Goal: Task Accomplishment & Management: Use online tool/utility

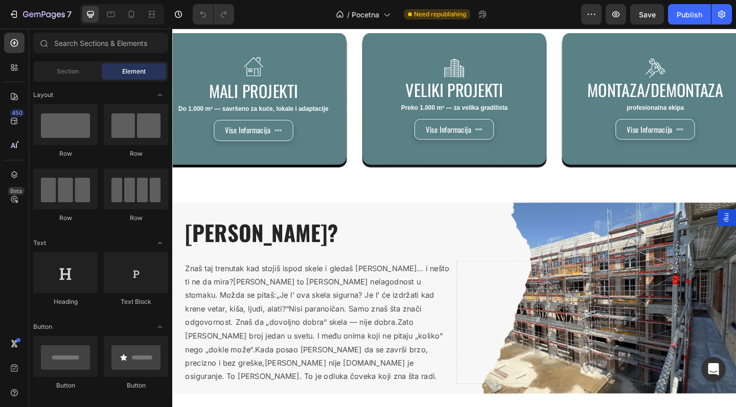
scroll to position [693, 0]
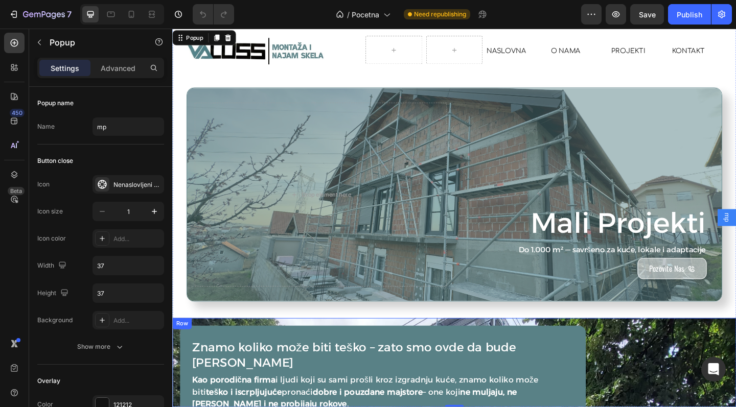
scroll to position [0, 0]
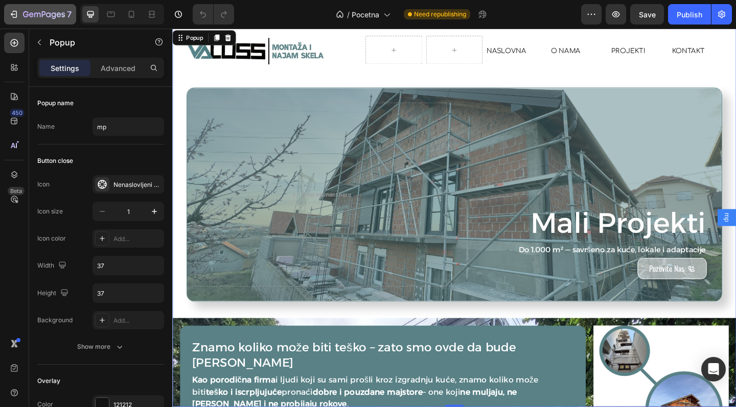
click at [42, 11] on icon "button" at bounding box center [44, 15] width 42 height 9
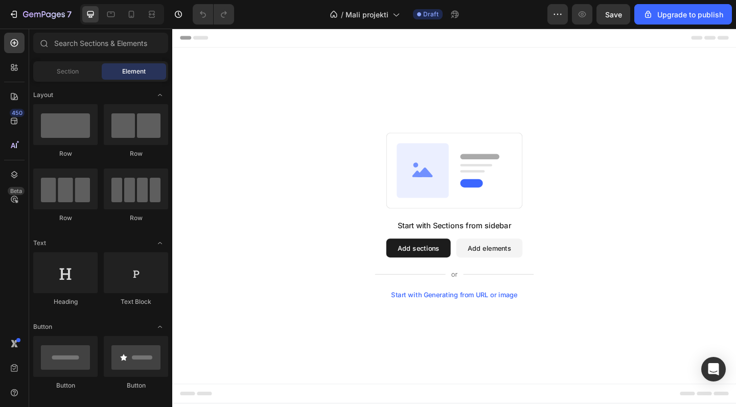
click at [443, 270] on button "Add sections" at bounding box center [440, 268] width 70 height 20
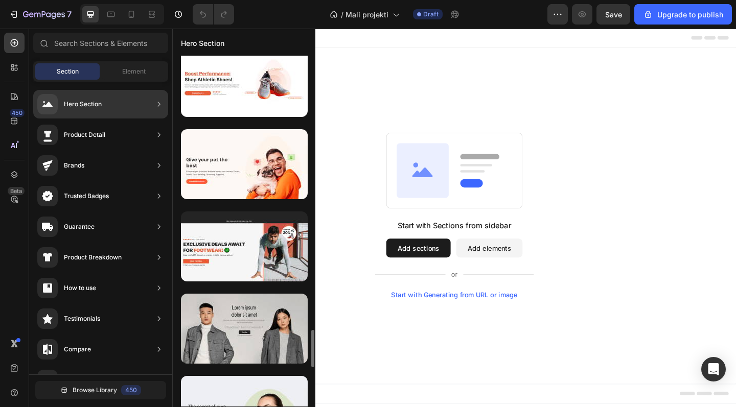
scroll to position [2563, 0]
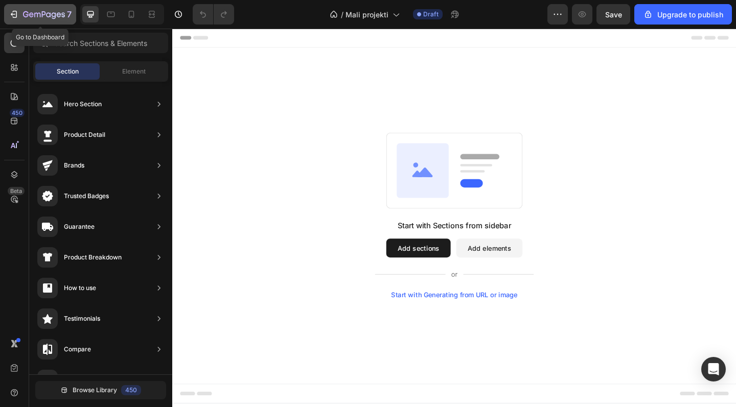
click at [42, 16] on icon "button" at bounding box center [44, 14] width 4 height 6
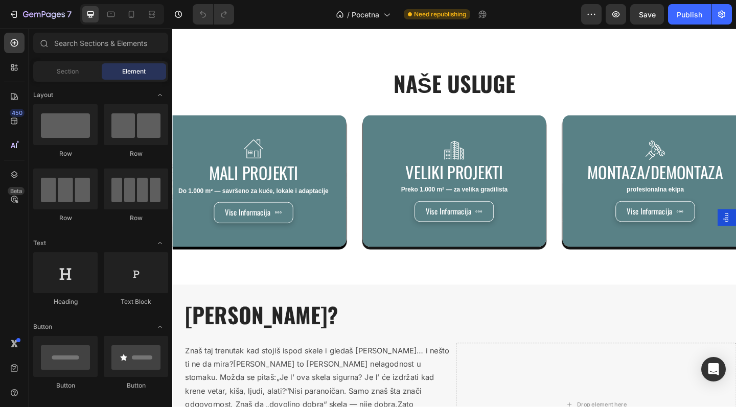
scroll to position [643, 0]
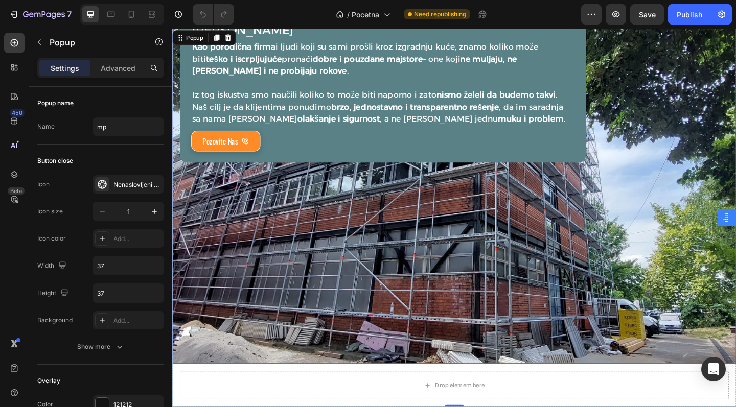
scroll to position [362, 0]
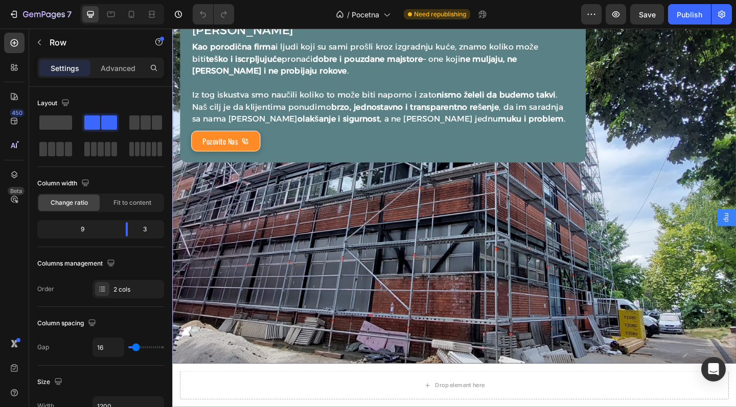
click at [411, 302] on div "Heading Znamo koliko može biti teško – zato smo ovde da bude lako Heading Kao p…" at bounding box center [401, 188] width 442 height 396
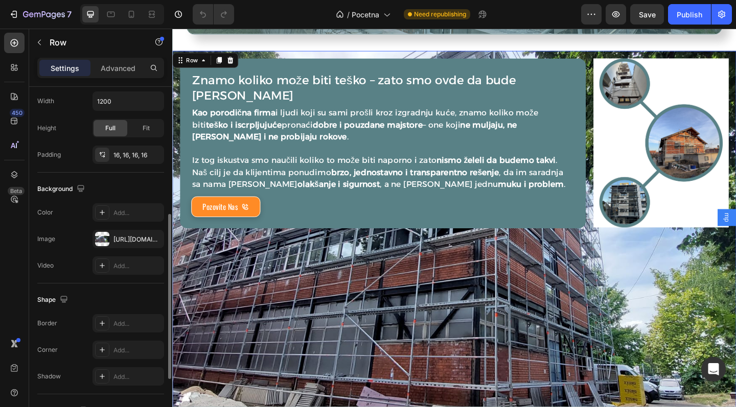
scroll to position [331, 0]
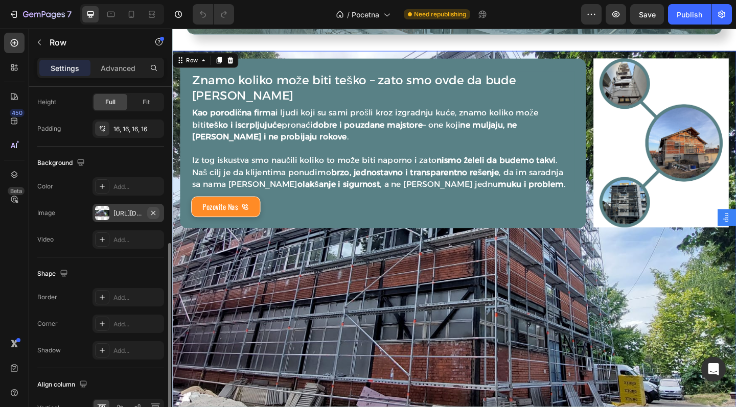
click at [155, 216] on icon "button" at bounding box center [153, 213] width 8 height 8
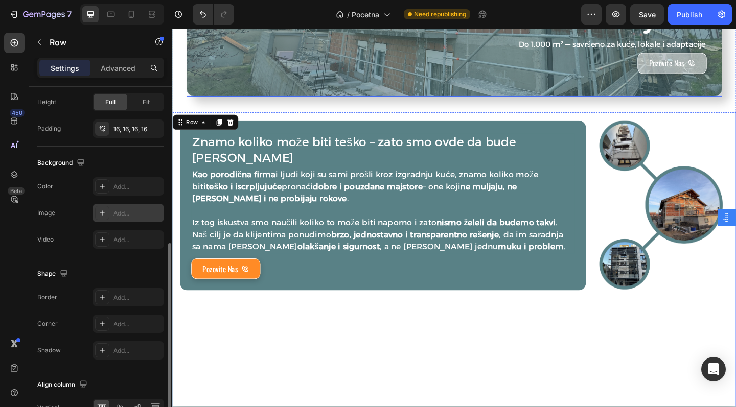
scroll to position [223, 0]
